Goal: Transaction & Acquisition: Obtain resource

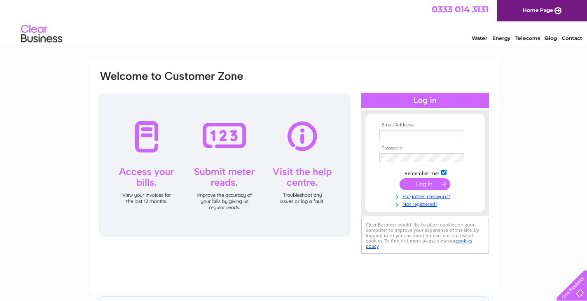
type input "[EMAIL_ADDRESS][DOMAIN_NAME]"
click at [436, 187] on input "submit" at bounding box center [424, 184] width 51 height 12
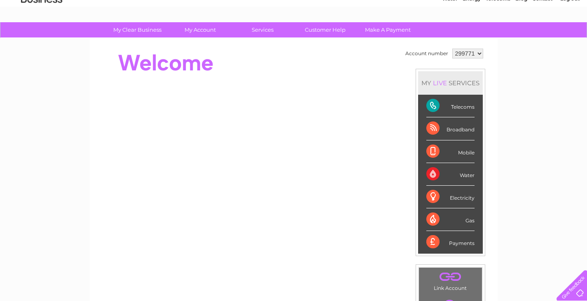
scroll to position [24, 0]
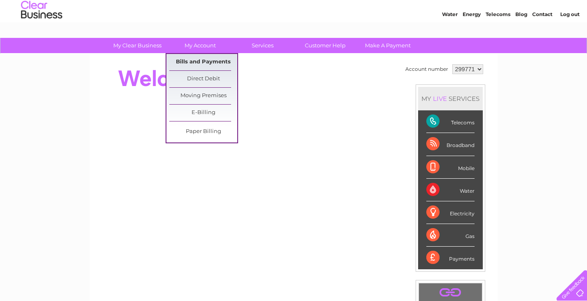
click at [202, 64] on link "Bills and Payments" at bounding box center [203, 62] width 68 height 16
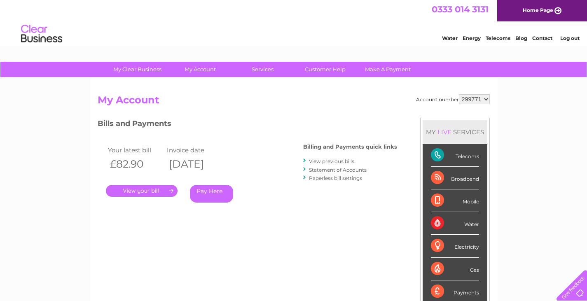
click at [161, 190] on link "." at bounding box center [142, 191] width 72 height 12
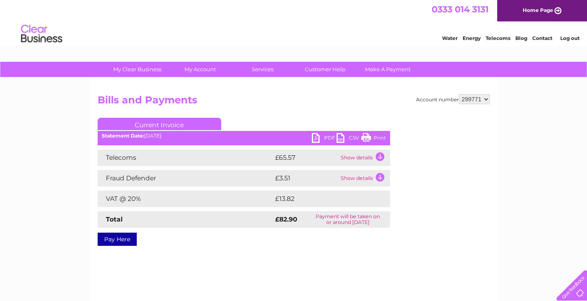
click at [321, 138] on link "PDF" at bounding box center [324, 139] width 25 height 12
